Goal: Task Accomplishment & Management: Manage account settings

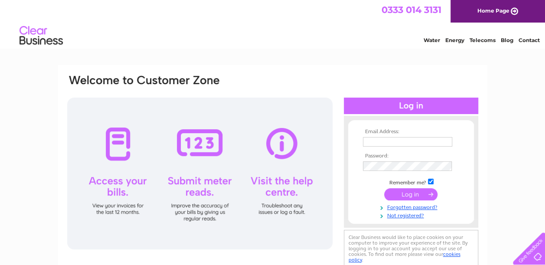
type input "tonicaromar@aol.com"
click at [404, 194] on input "submit" at bounding box center [410, 194] width 53 height 12
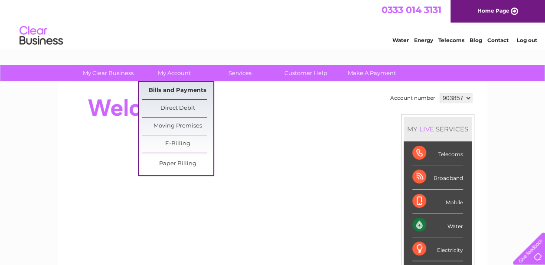
click at [162, 92] on link "Bills and Payments" at bounding box center [178, 90] width 72 height 17
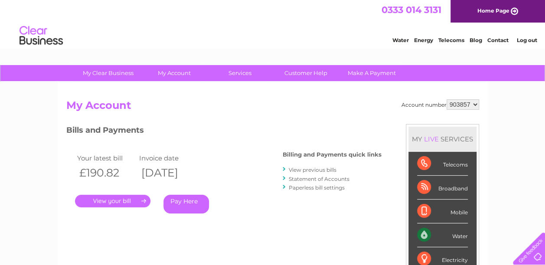
click at [113, 203] on link "." at bounding box center [112, 201] width 75 height 13
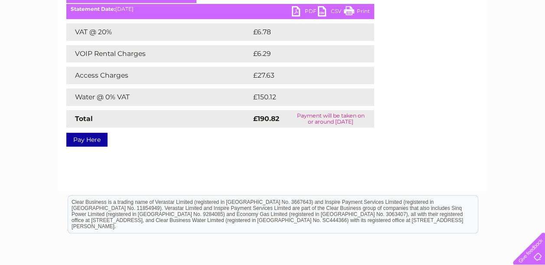
scroll to position [139, 0]
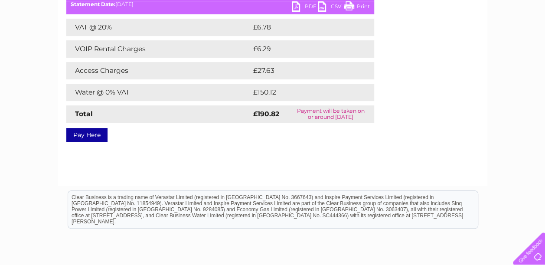
click at [304, 10] on link "PDF" at bounding box center [305, 7] width 26 height 13
